Goal: Information Seeking & Learning: Learn about a topic

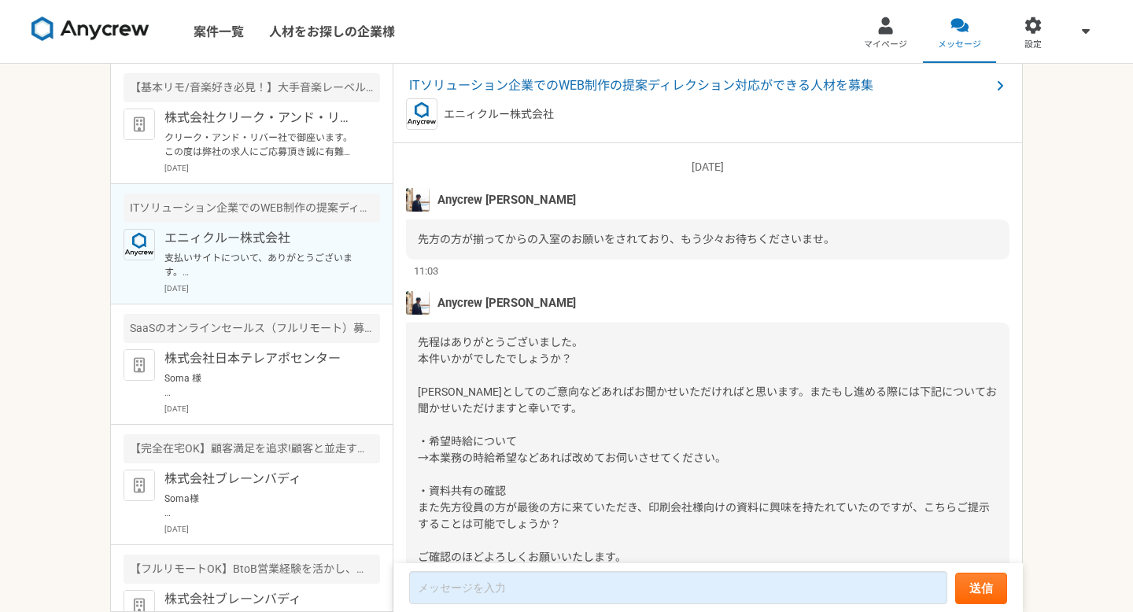
scroll to position [1343, 0]
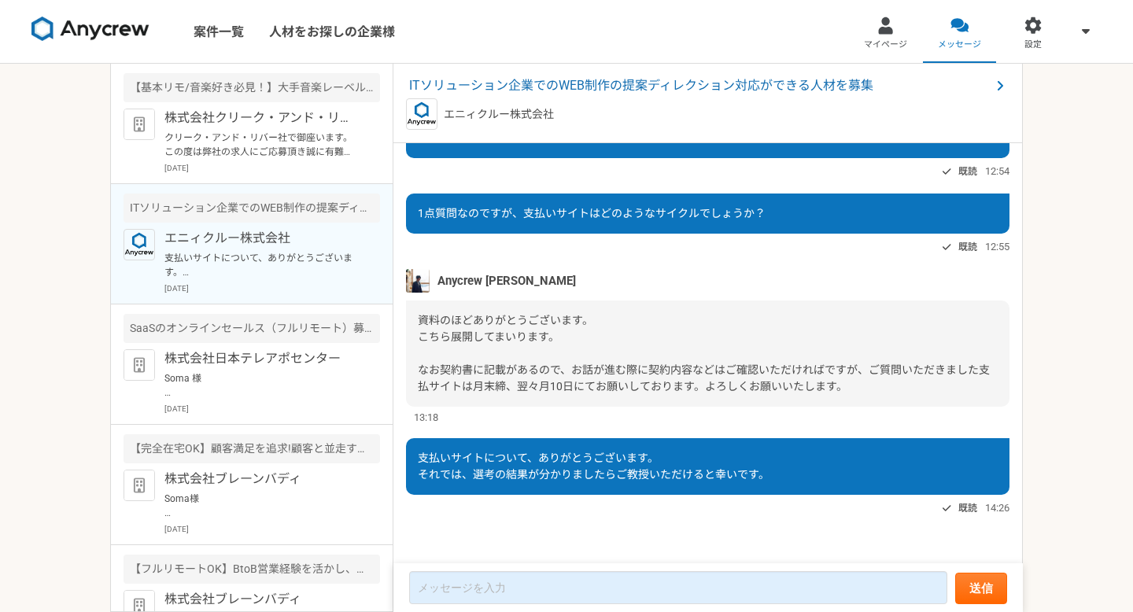
click at [0, 204] on div "案件一覧 人材をお探しの企業様 マイページ メッセージ 設定 【基本リモ/音楽好き必見！】大手音楽レーベルの映像マスター進行管理オペレーター 株式会社クリーク…" at bounding box center [566, 306] width 1133 height 612
click at [278, 122] on p "株式会社クリーク・アンド・リバー社" at bounding box center [261, 118] width 194 height 19
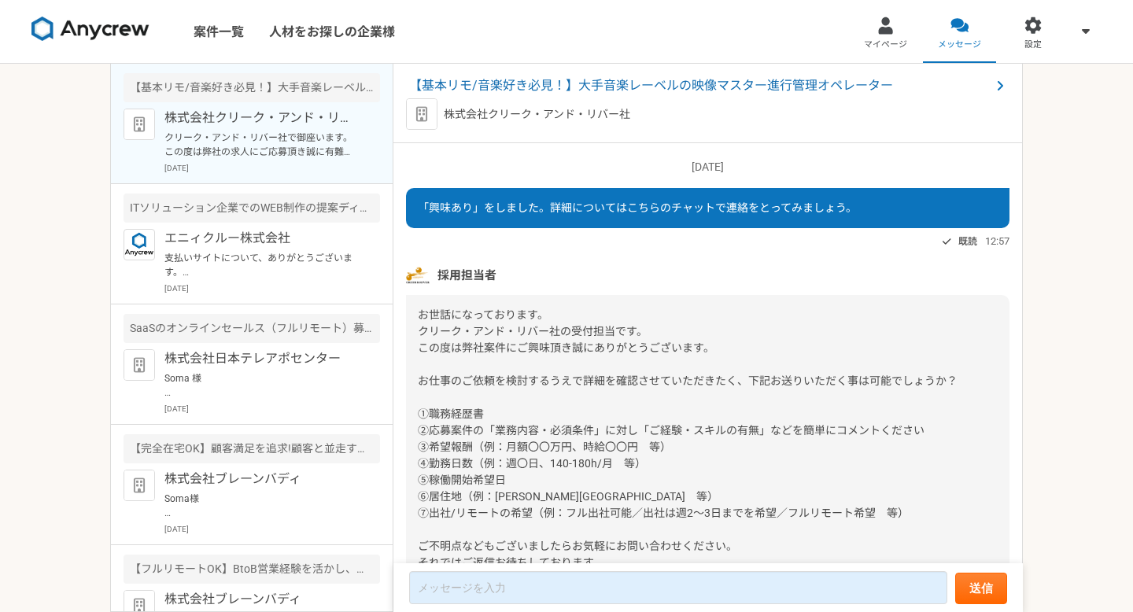
scroll to position [874, 0]
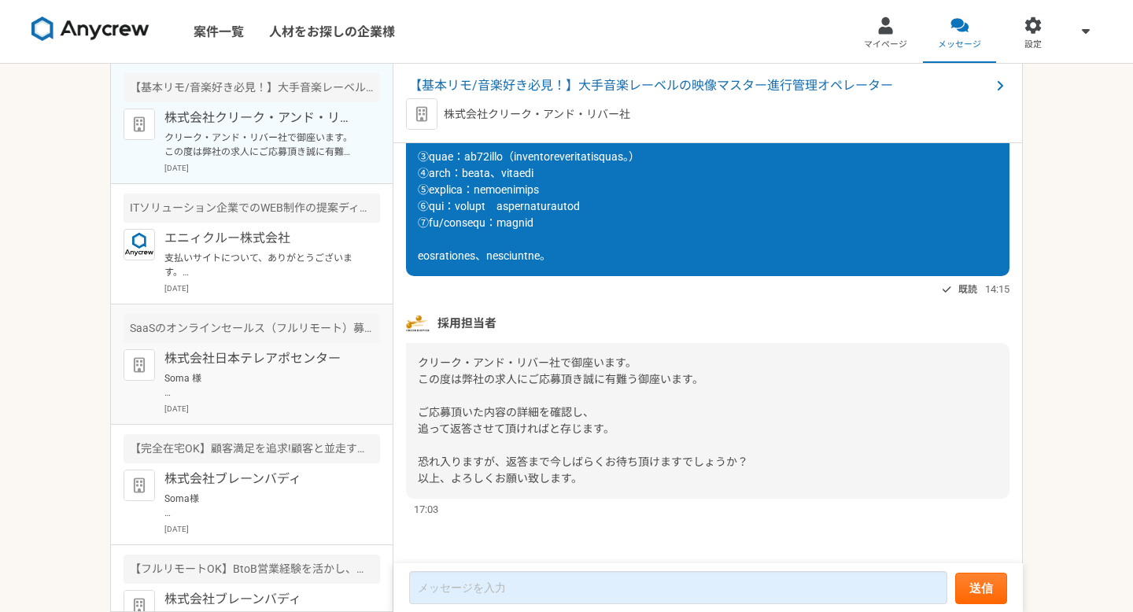
click at [223, 386] on p "Soma 様 お世話になっております。 ご対応いただきありがとうございます。 面談はtimerexよりお送りしておりますGoogle meetのURLからご入…" at bounding box center [261, 385] width 194 height 28
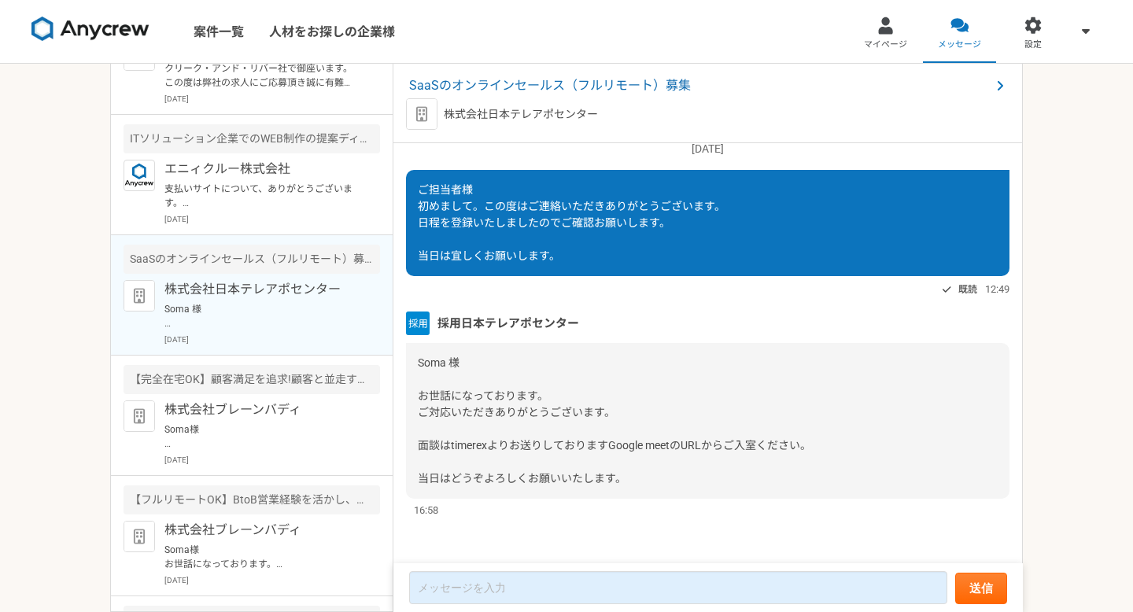
scroll to position [88, 0]
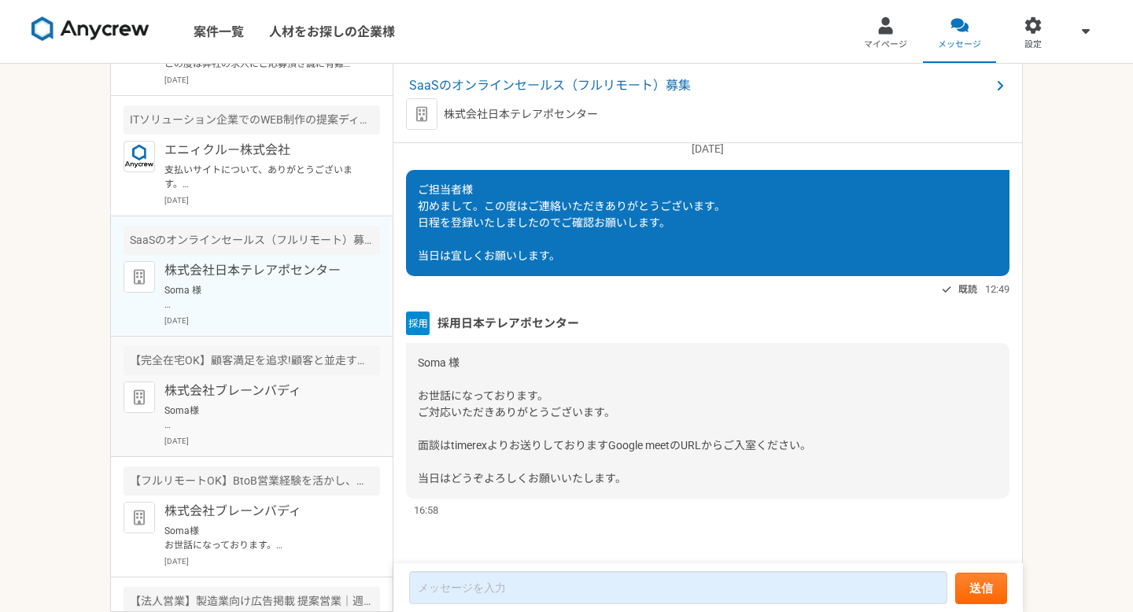
click at [260, 397] on p "株式会社ブレーンバディ" at bounding box center [261, 391] width 194 height 19
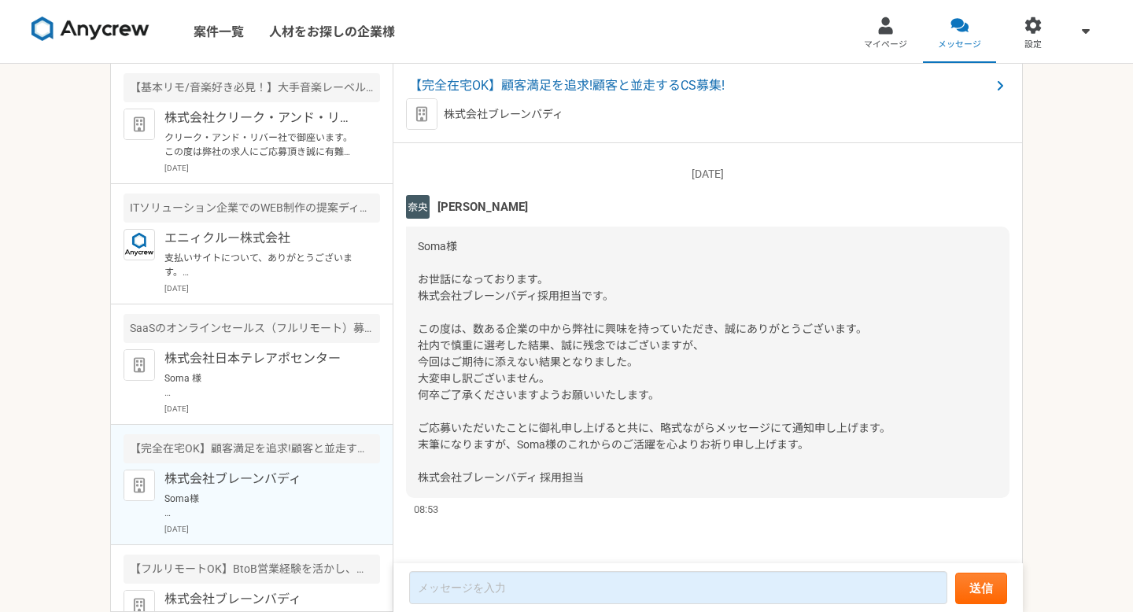
scroll to position [2476, 0]
click at [256, 131] on p "クリーク・アンド・リバー社で御座います。 この度は弊社の求人にご応募頂き誠に有難う御座います。 ご応募頂いた内容の詳細を確認し、 追って返答させて頂ければと存…" at bounding box center [261, 145] width 194 height 28
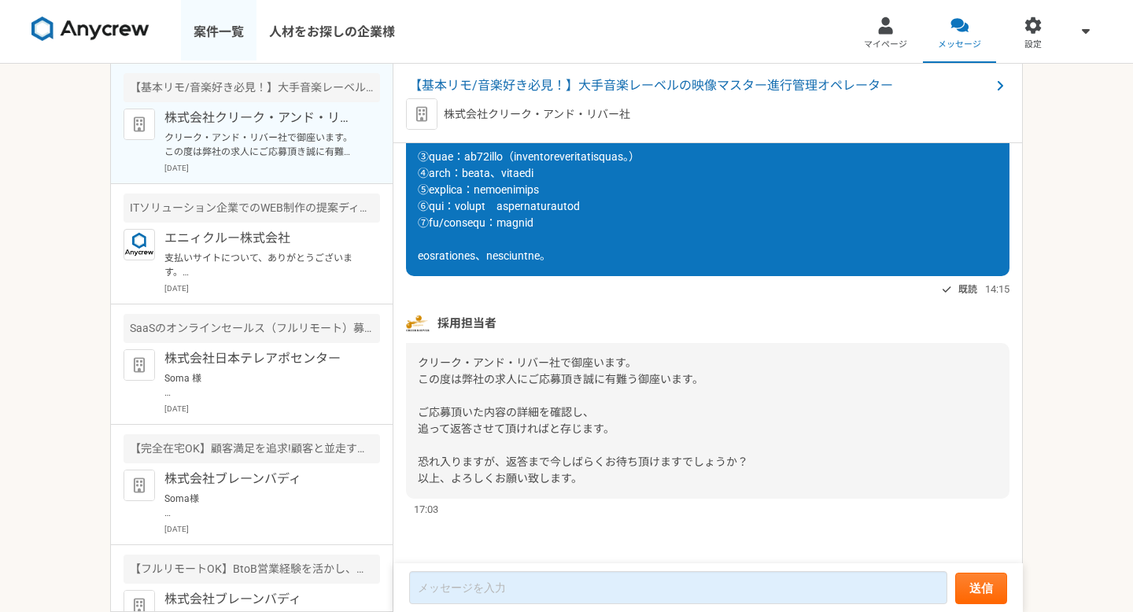
click at [231, 31] on link "案件一覧" at bounding box center [219, 31] width 76 height 63
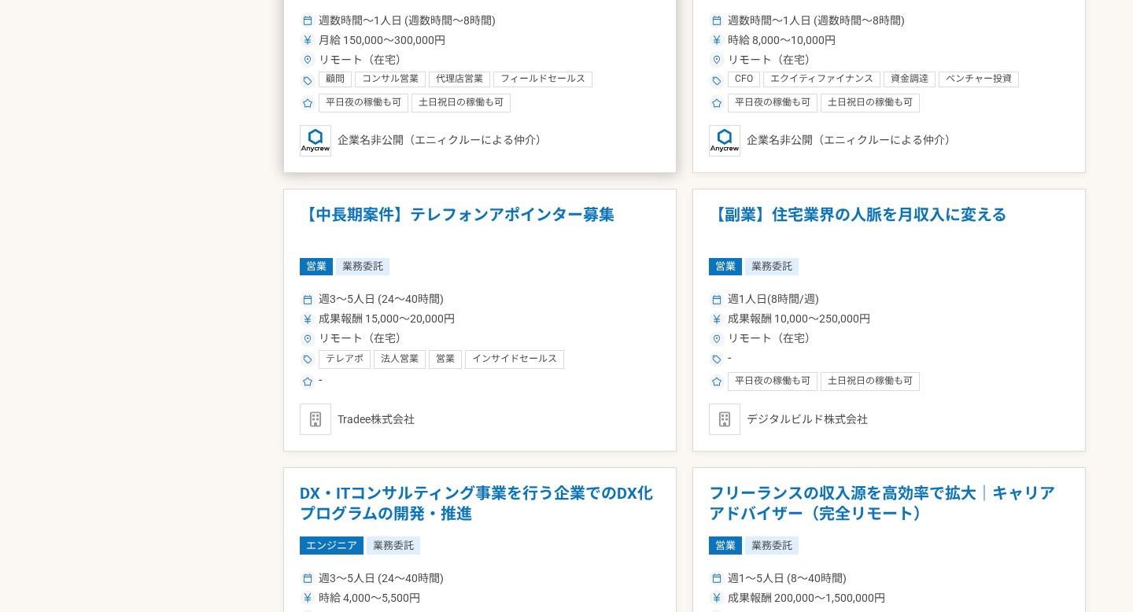
scroll to position [1006, 0]
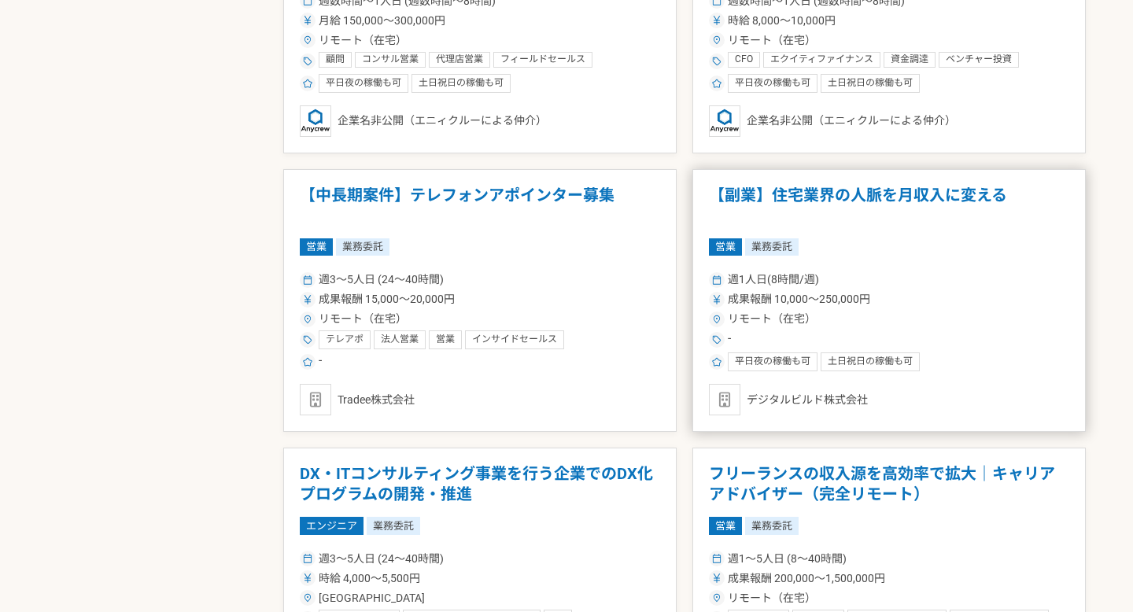
click at [727, 202] on h1 "【副業】住宅業界の人脈を月収入に変える" at bounding box center [889, 206] width 360 height 40
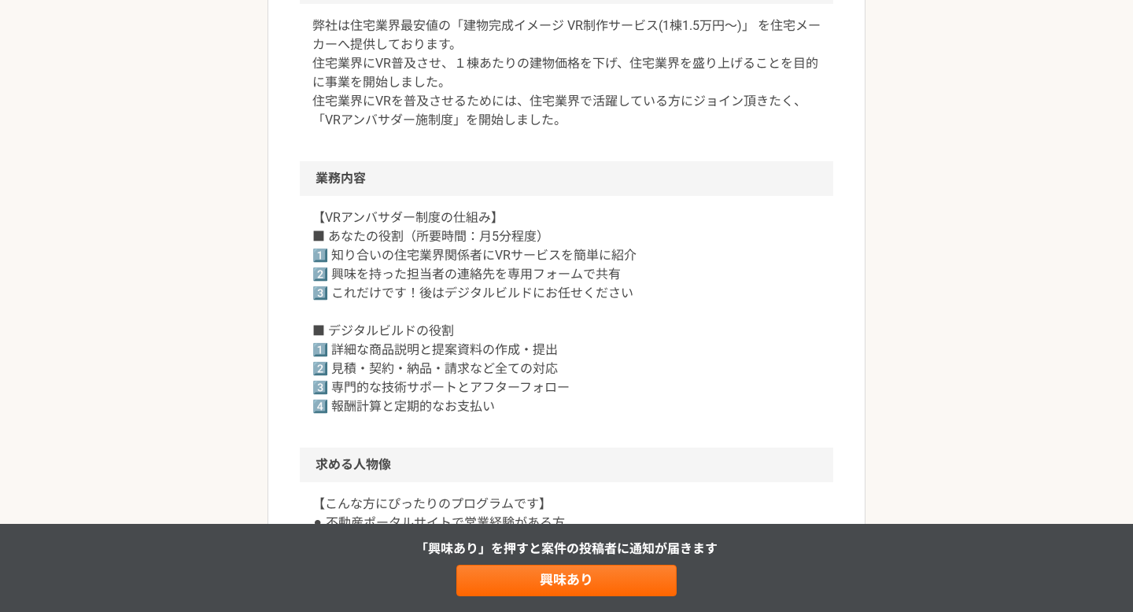
scroll to position [502, 0]
